Goal: Task Accomplishment & Management: Manage account settings

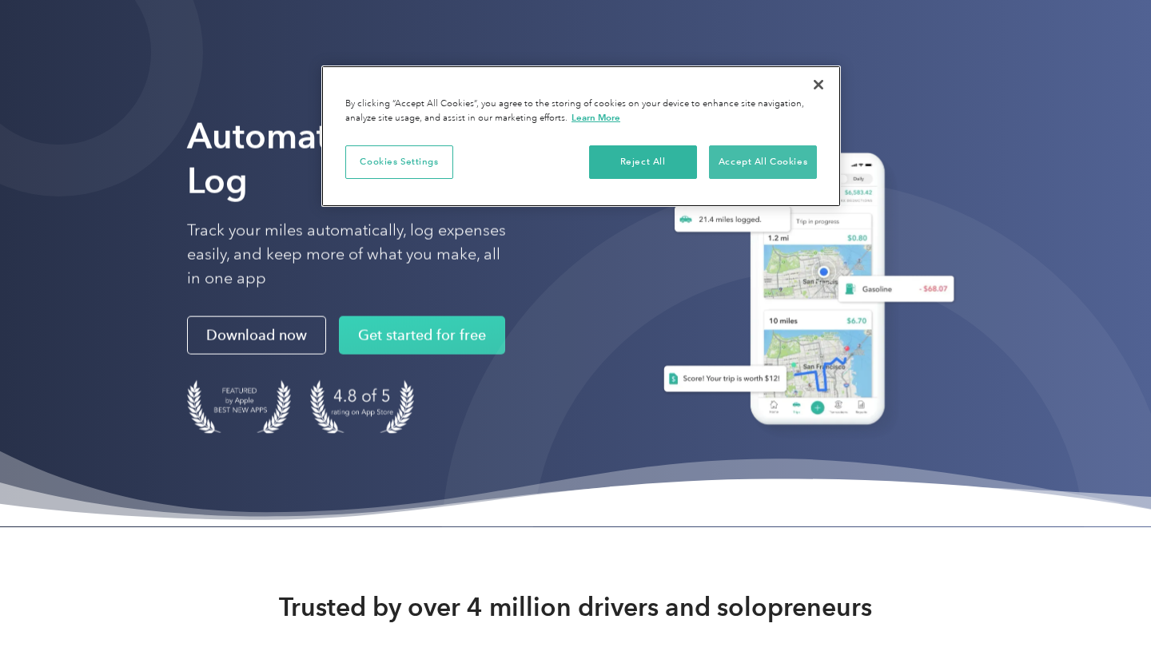
click at [766, 161] on button "Accept All Cookies" at bounding box center [763, 162] width 108 height 34
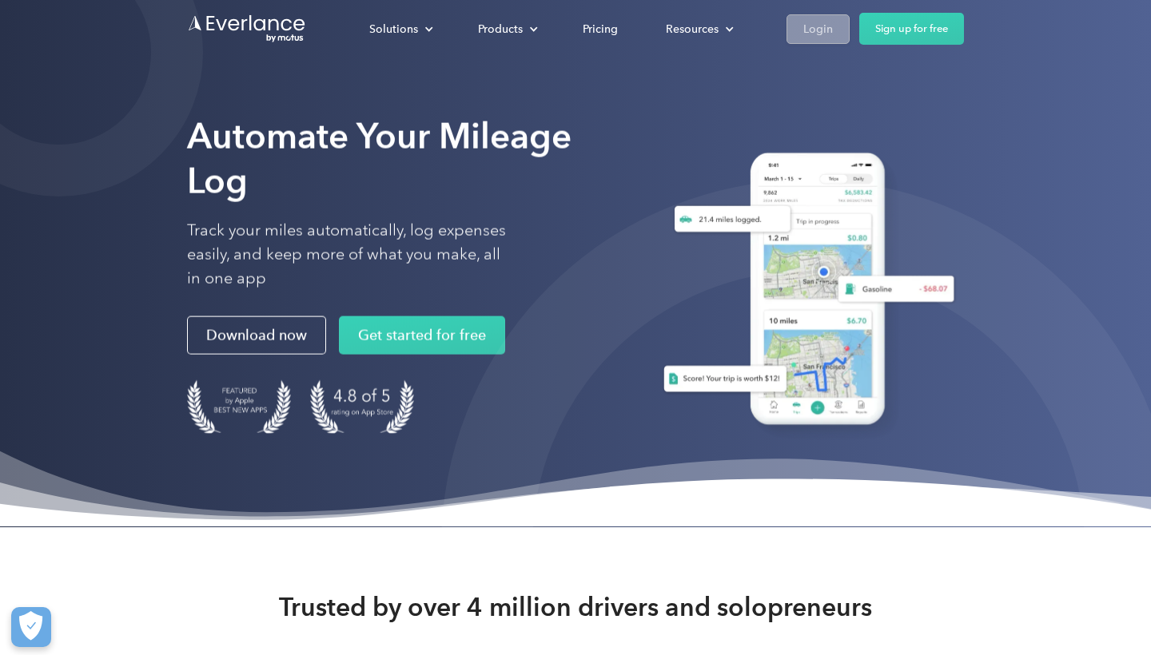
click at [803, 27] on div "Login" at bounding box center [818, 29] width 30 height 20
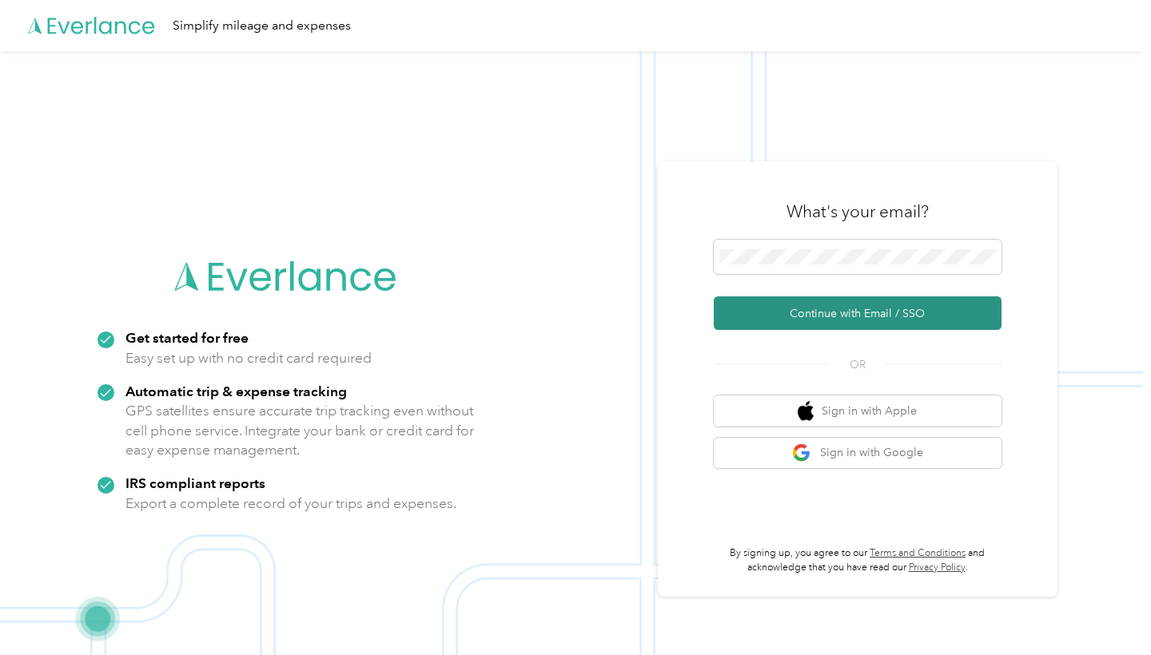
click at [814, 329] on button "Continue with Email / SSO" at bounding box center [858, 314] width 288 height 34
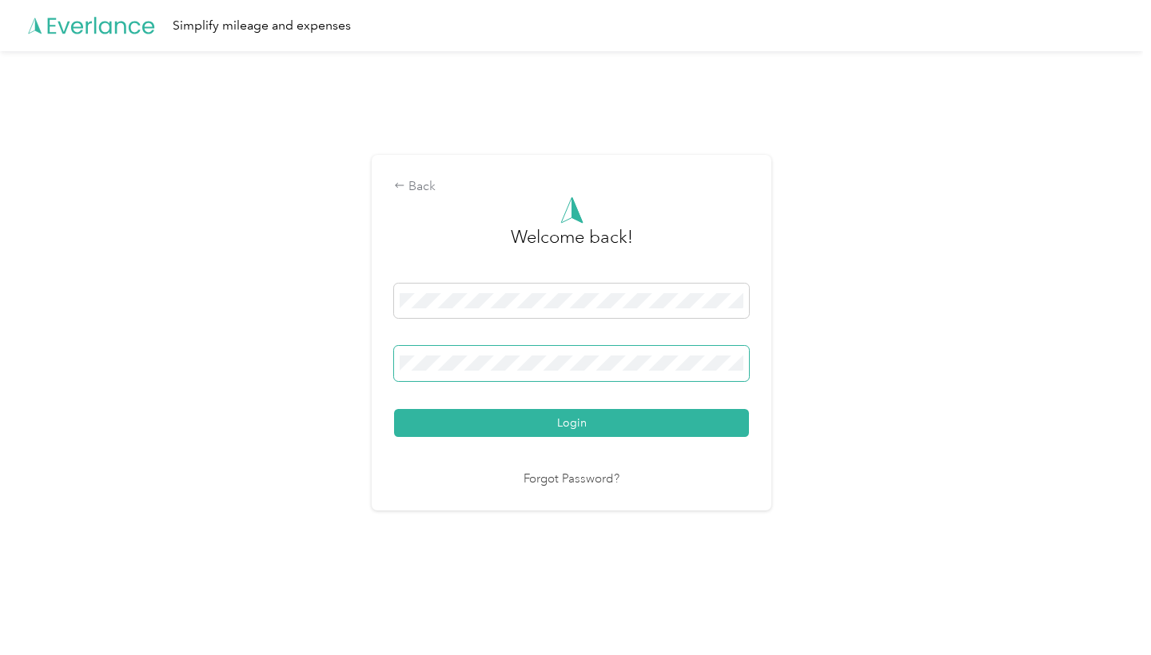
click at [576, 422] on button "Login" at bounding box center [571, 423] width 355 height 28
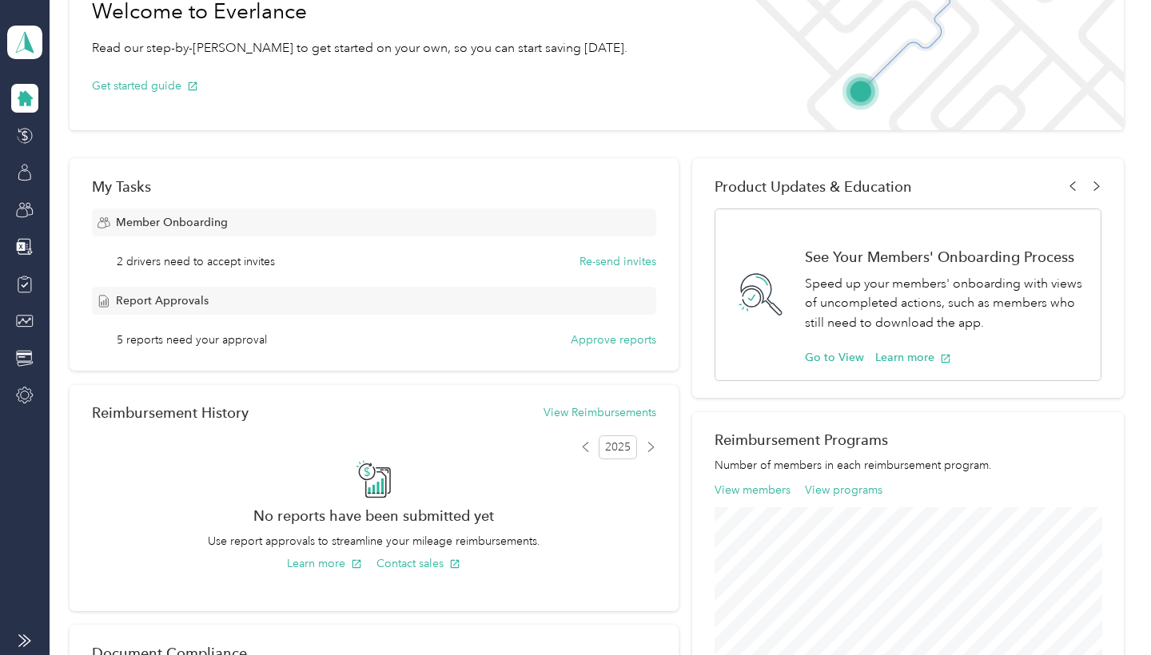
scroll to position [104, 0]
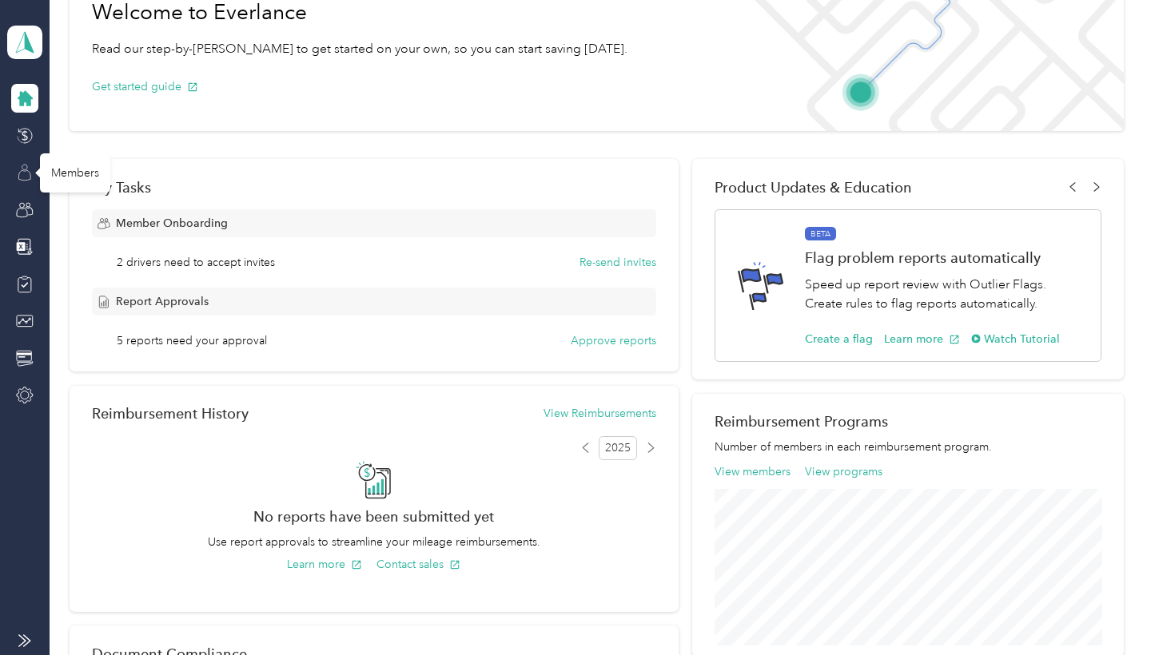
click at [23, 171] on icon at bounding box center [25, 175] width 12 height 10
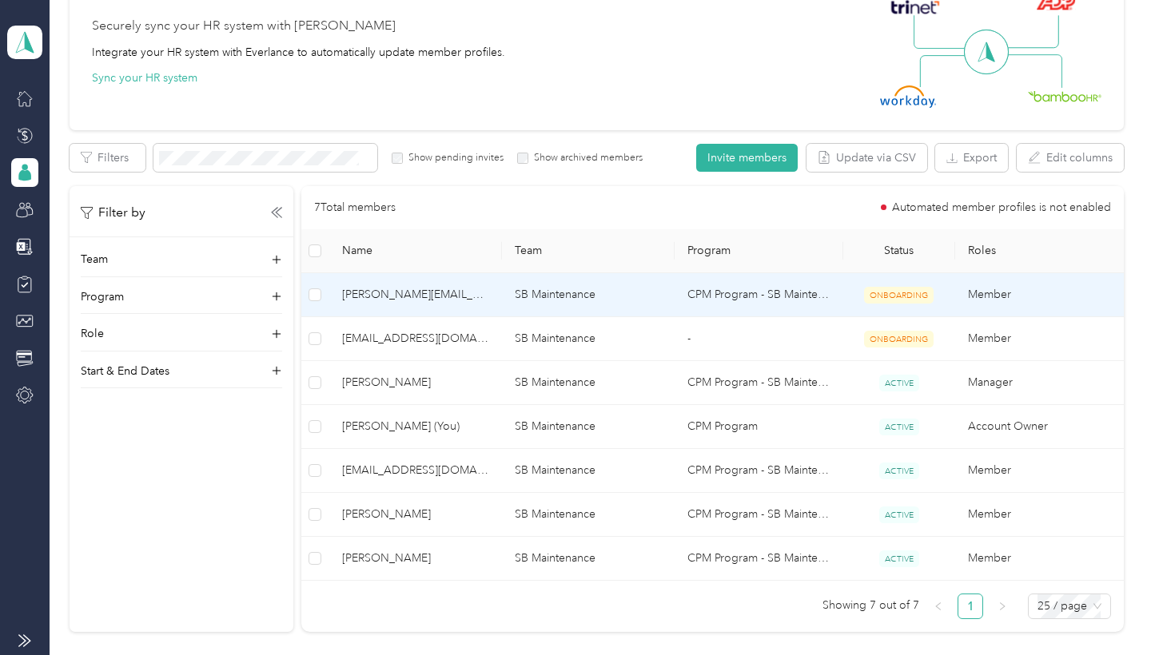
scroll to position [157, 0]
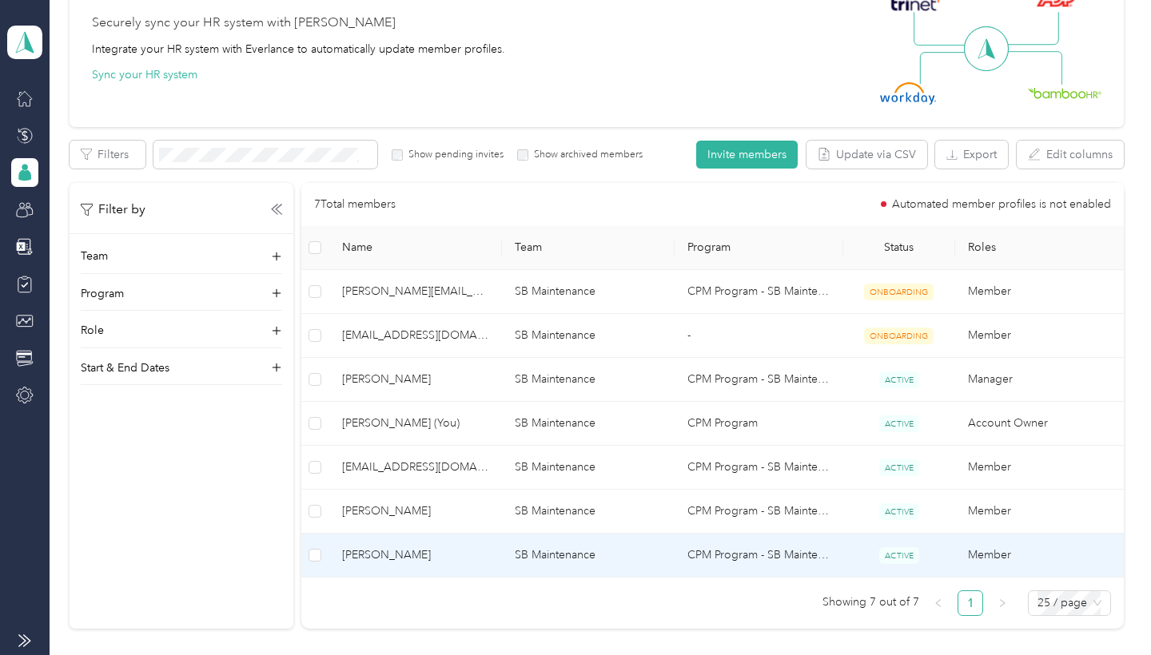
click at [488, 562] on span "Ronaldo Cubero" at bounding box center [415, 556] width 147 height 18
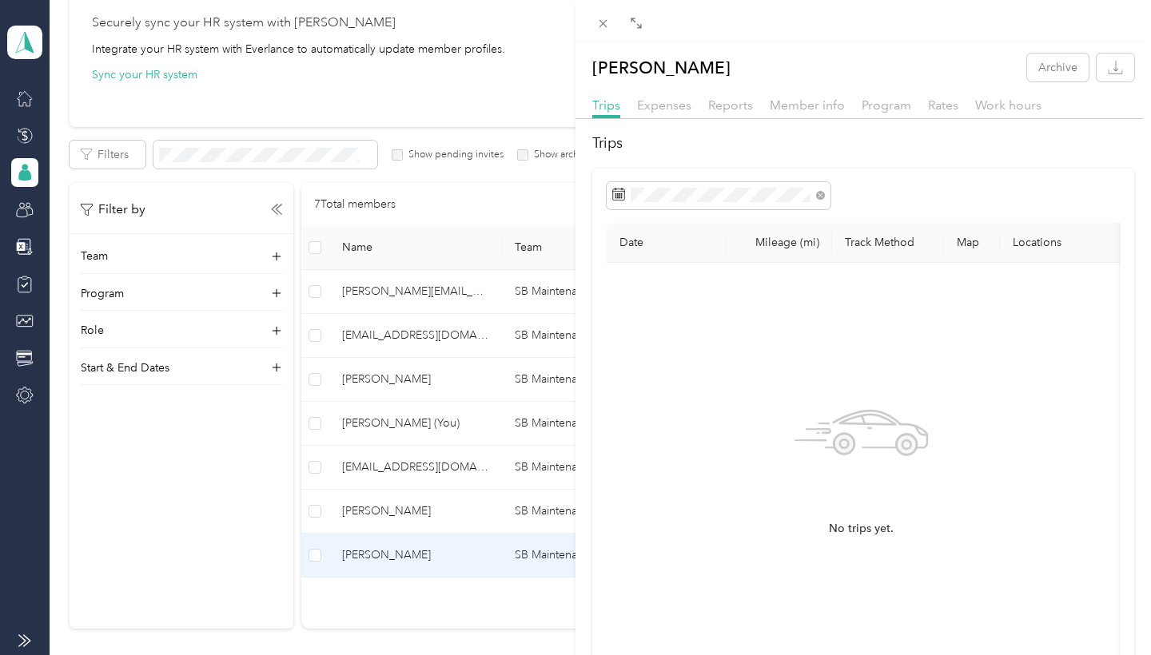
click at [447, 520] on div "Ronaldo Cubero Archive Trips Expenses Reports Member info Program Rates Work ho…" at bounding box center [575, 327] width 1151 height 655
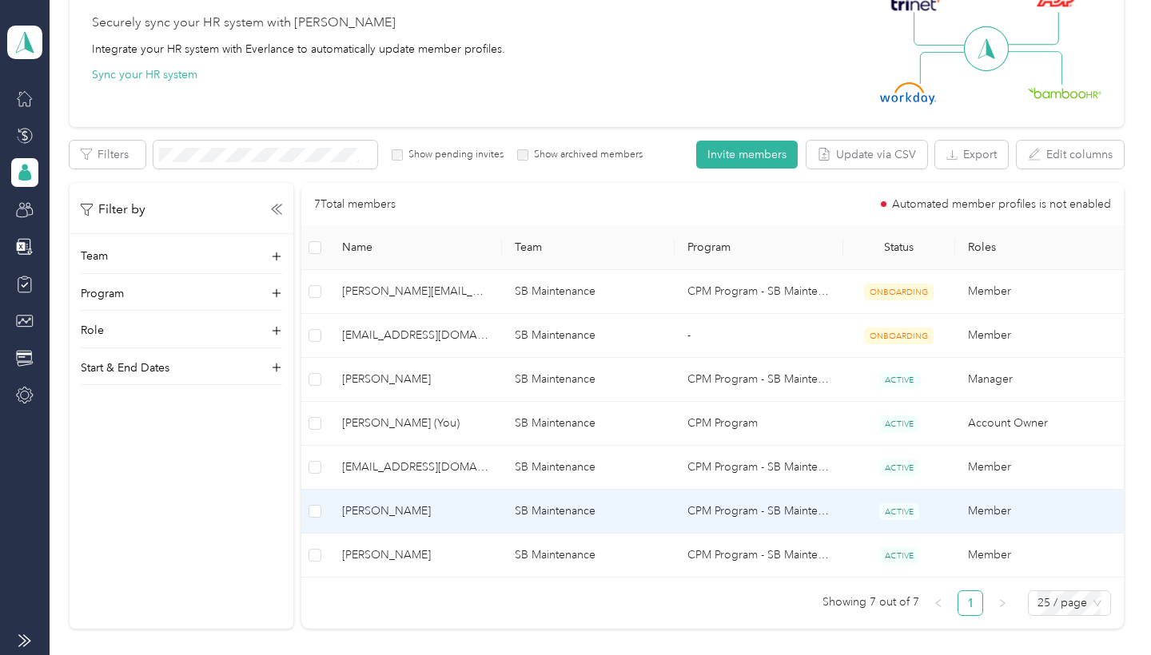
click at [447, 520] on span "Michael Rodriguez" at bounding box center [415, 512] width 147 height 18
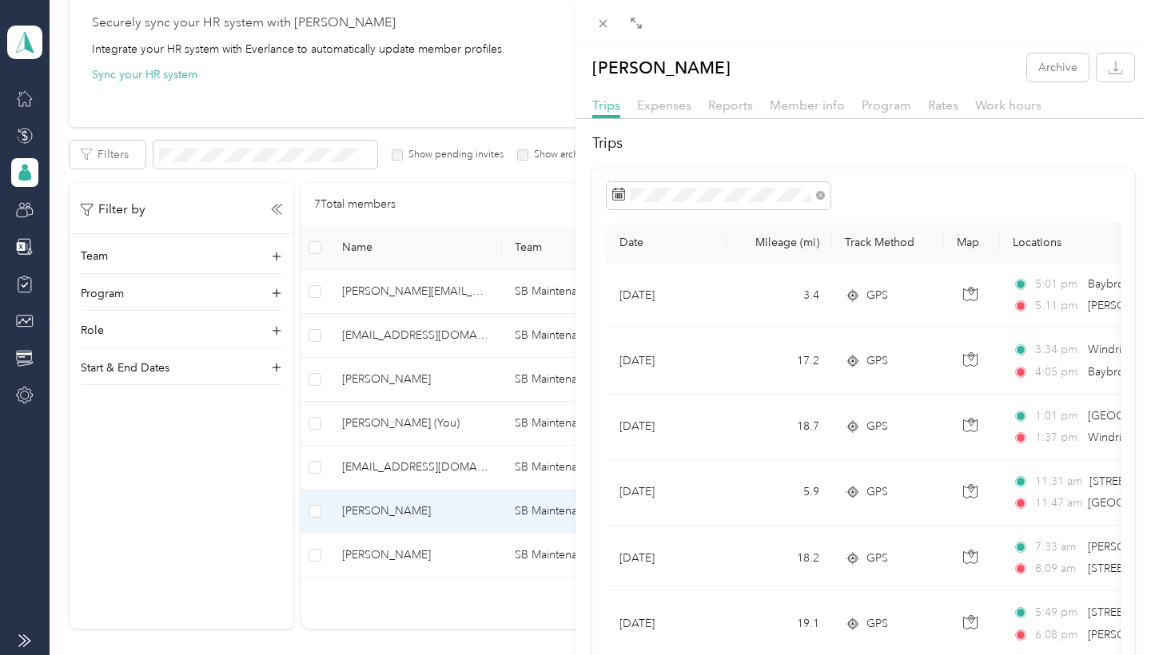
click at [436, 558] on div "Michael Rodriguez Archive Trips Expenses Reports Member info Program Rates Work…" at bounding box center [575, 327] width 1151 height 655
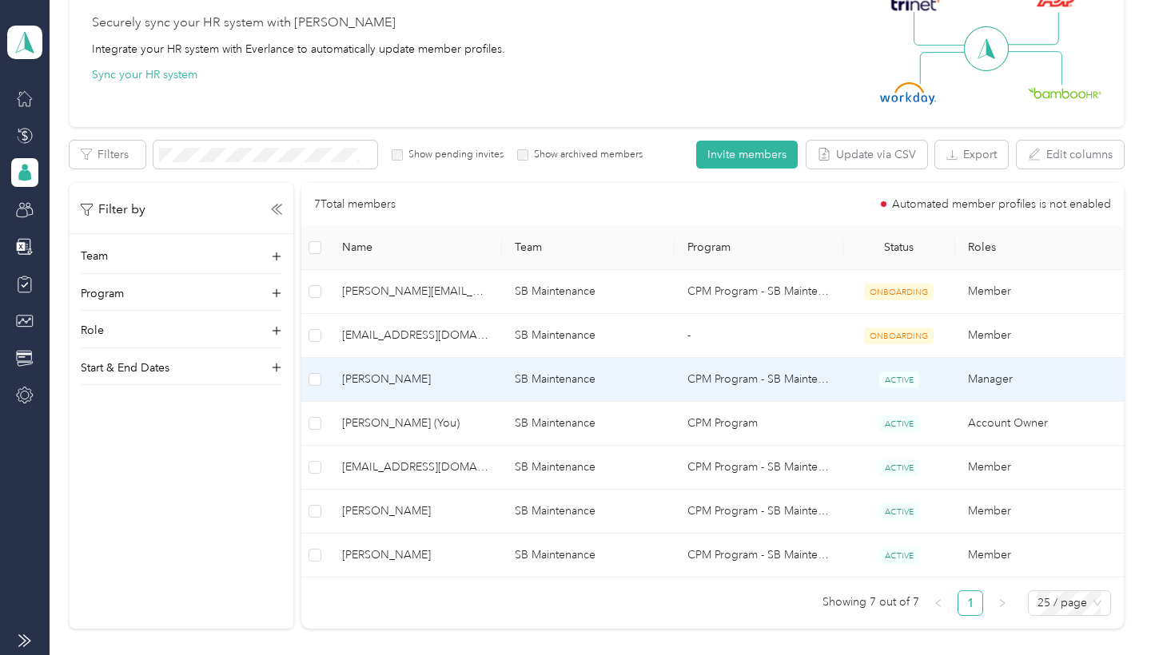
click at [449, 384] on span "Bob Meyer" at bounding box center [415, 380] width 147 height 18
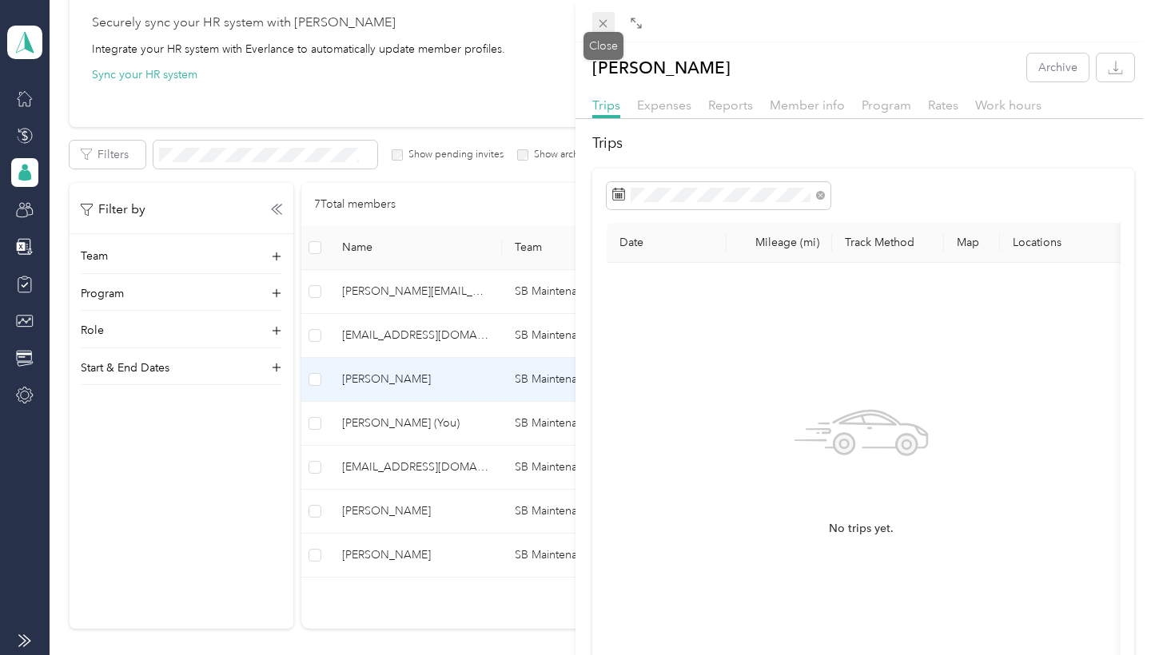
click at [604, 26] on icon at bounding box center [603, 24] width 14 height 14
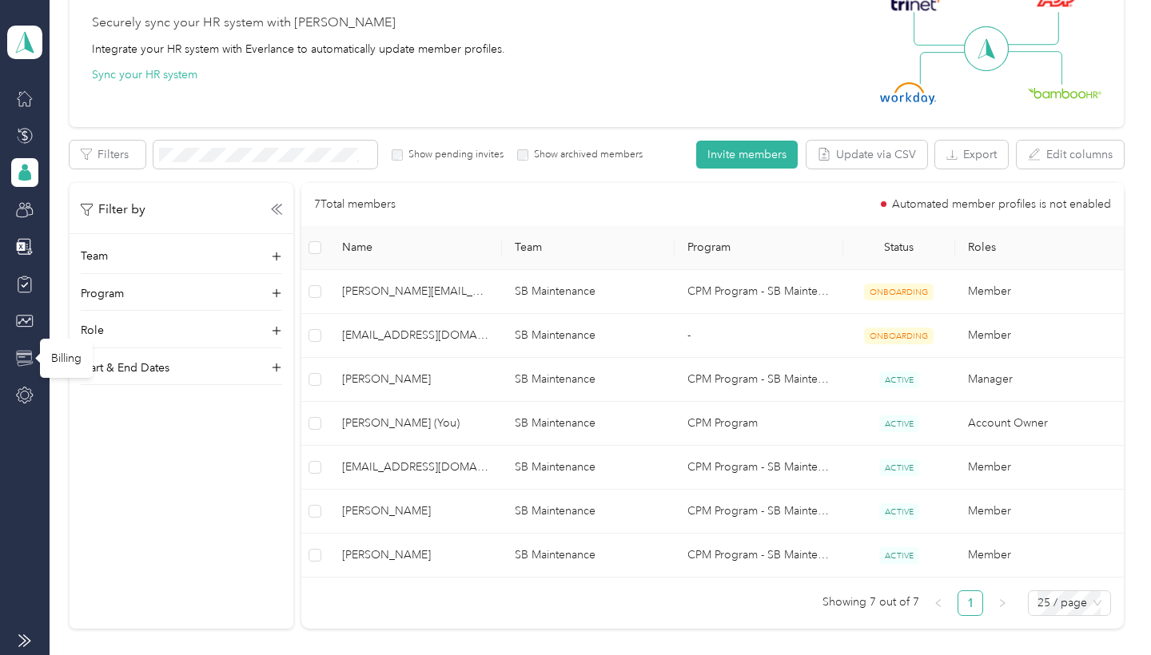
click at [26, 357] on icon at bounding box center [25, 359] width 18 height 18
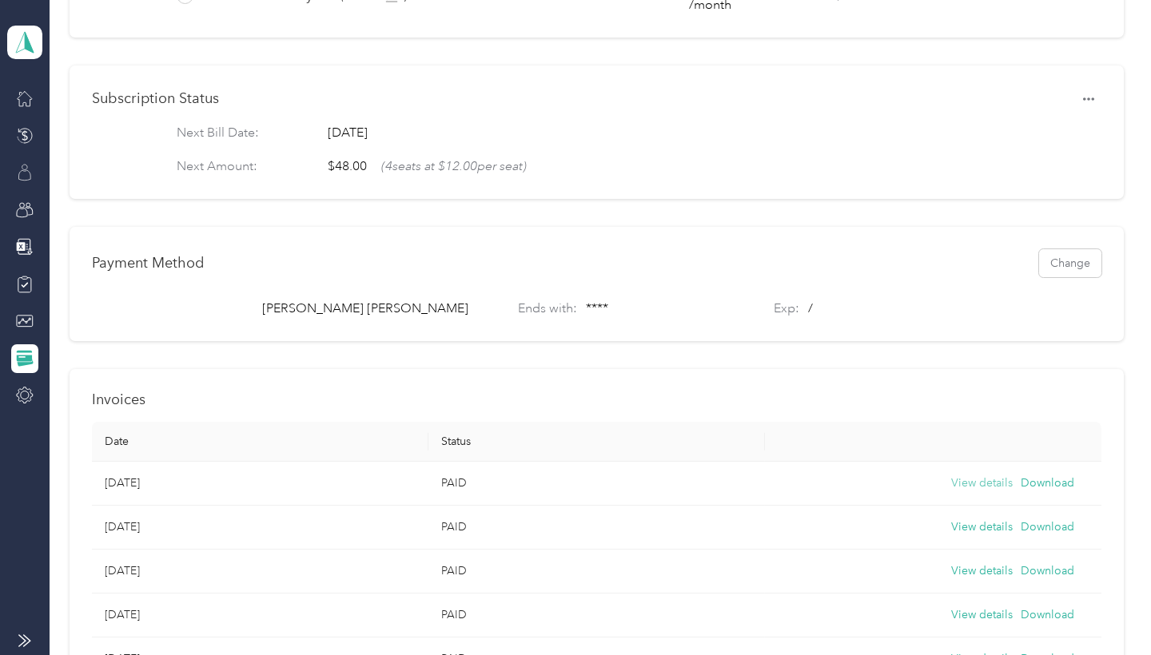
click at [982, 484] on button "View details" at bounding box center [982, 484] width 62 height 18
click at [26, 174] on icon at bounding box center [25, 173] width 18 height 18
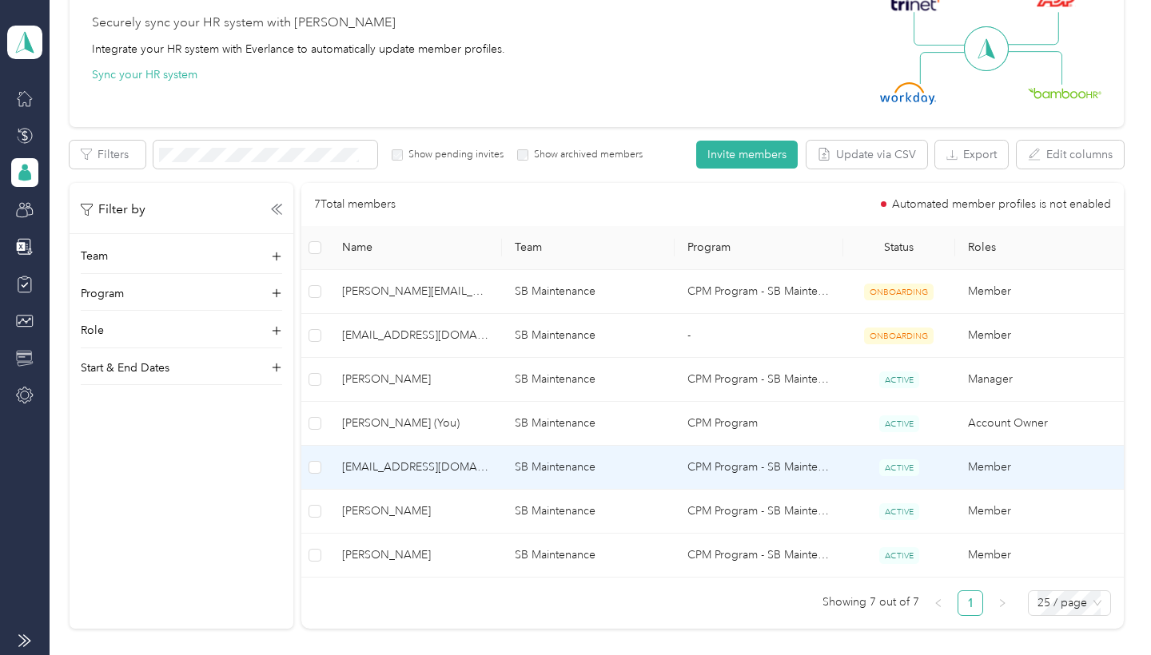
click at [449, 471] on span "orlando@sbmaint.com" at bounding box center [415, 468] width 147 height 18
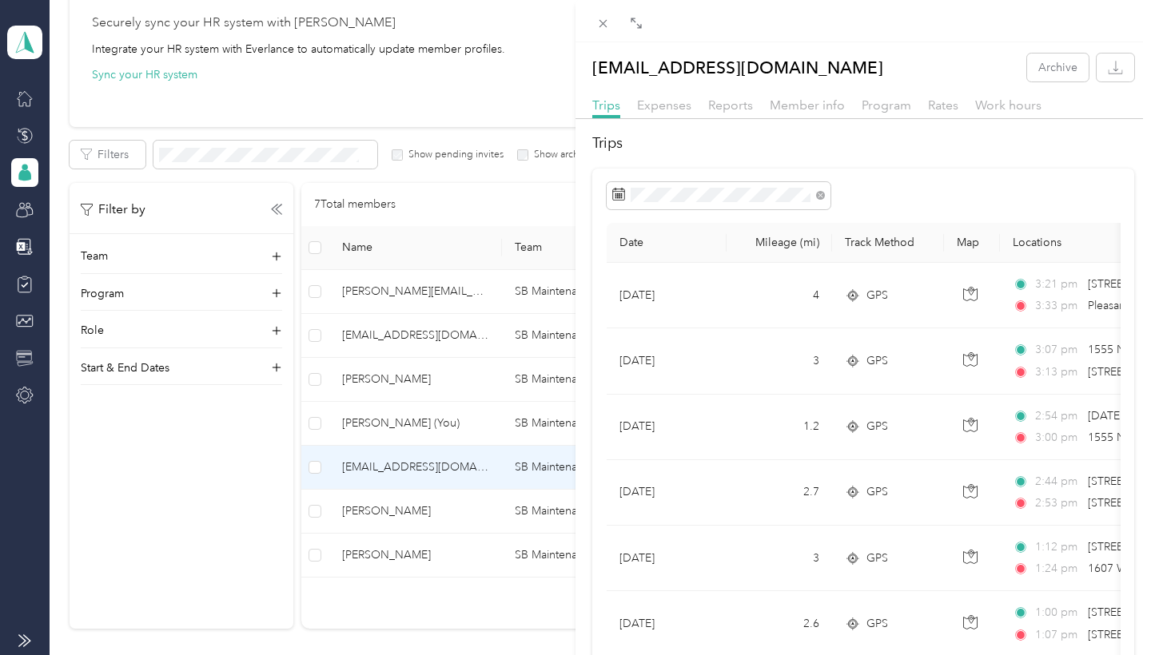
click at [315, 467] on div "orlando@sbmaint.com Archive Trips Expenses Reports Member info Program Rates Wo…" at bounding box center [575, 327] width 1151 height 655
